Goal: Information Seeking & Learning: Learn about a topic

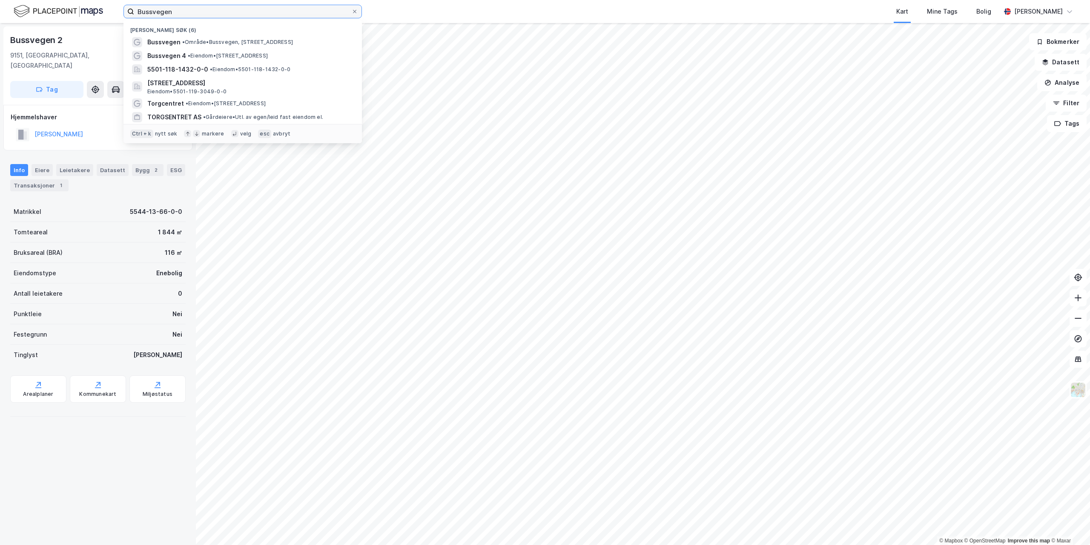
drag, startPoint x: 199, startPoint y: 9, endPoint x: 82, endPoint y: -1, distance: 117.9
click at [82, 0] on html "Bussvegen Nylige søk (6) Bussvegen • Område • Bussvegen, [STREET_ADDRESS] • Eie…" at bounding box center [545, 272] width 1090 height 545
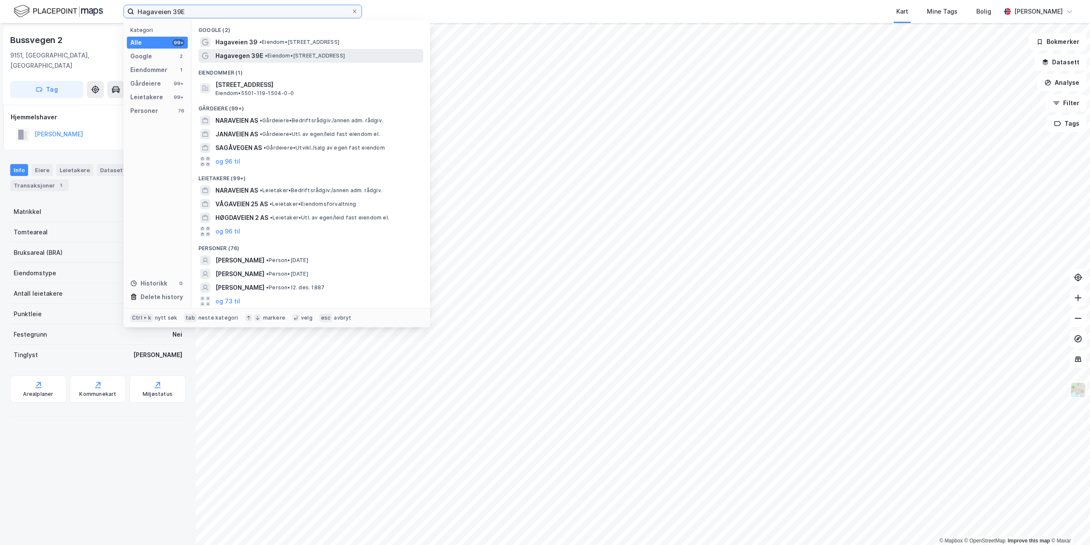
type input "Hagaveien 39E"
click at [278, 55] on span "• Eiendom • [STREET_ADDRESS]" at bounding box center [305, 55] width 80 height 7
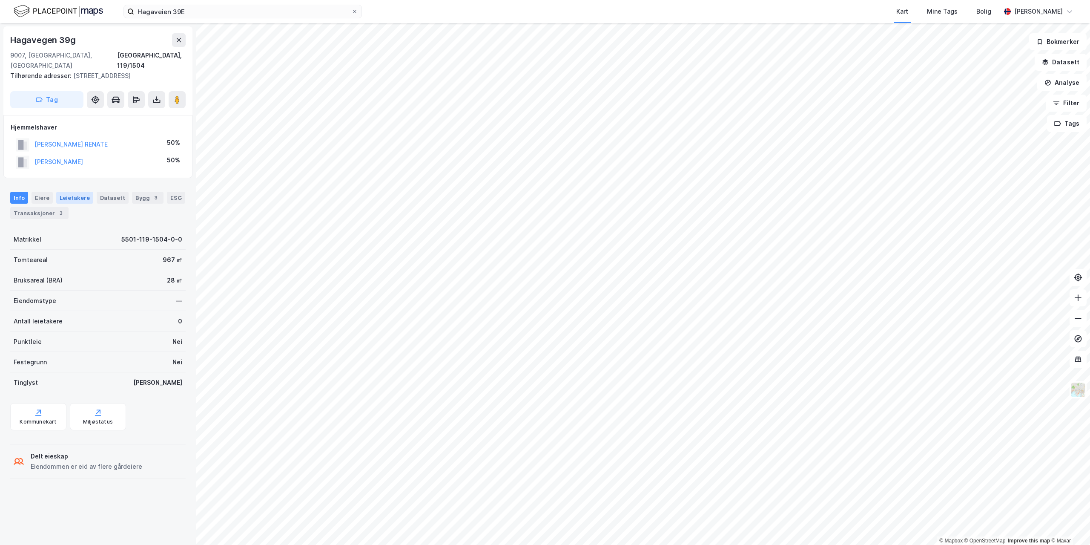
click at [79, 192] on div "Leietakere" at bounding box center [74, 198] width 37 height 12
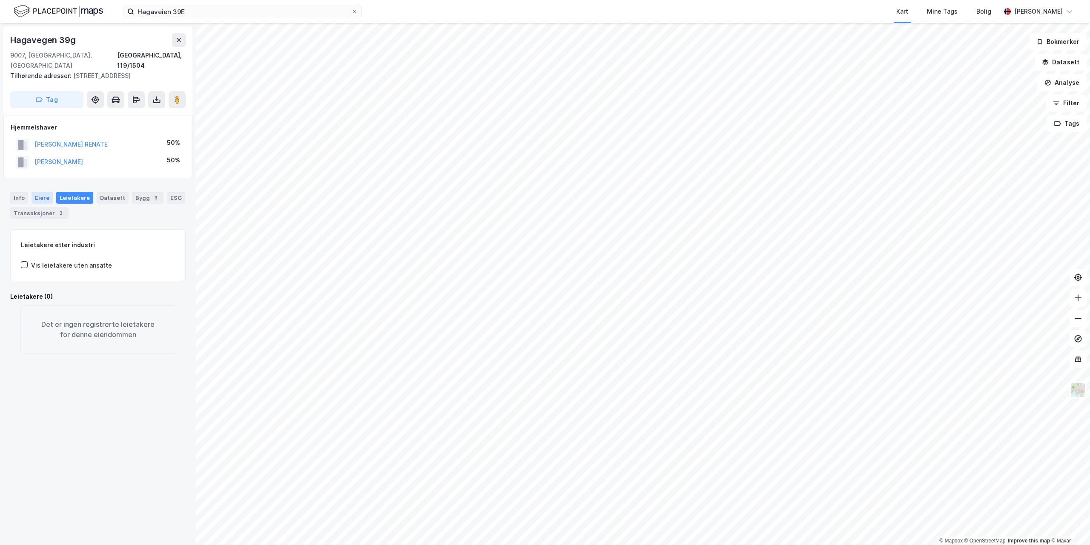
click at [43, 192] on div "Eiere" at bounding box center [42, 198] width 21 height 12
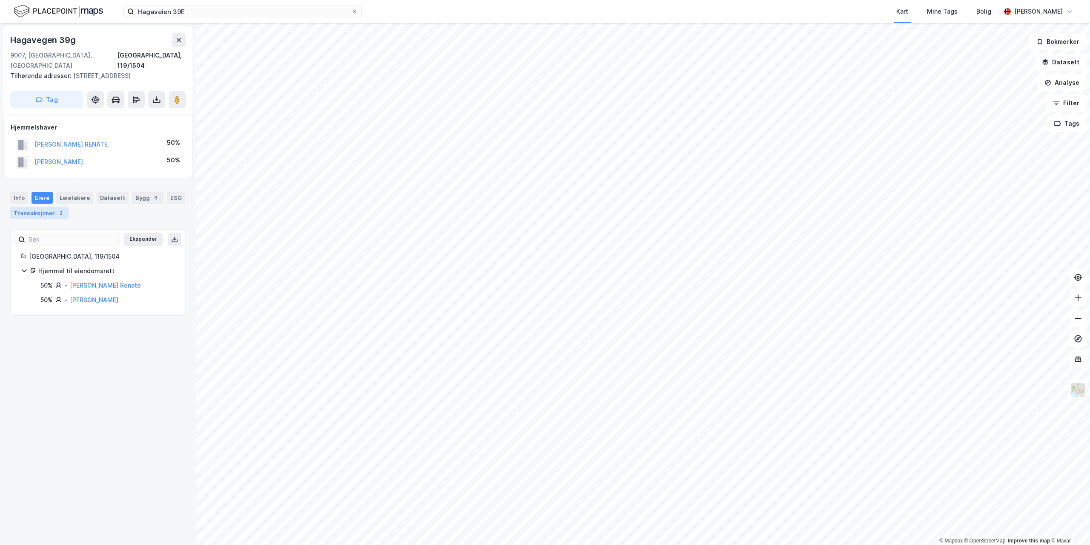
click at [49, 207] on div "Transaksjoner 3" at bounding box center [39, 213] width 58 height 12
